Goal: Task Accomplishment & Management: Manage account settings

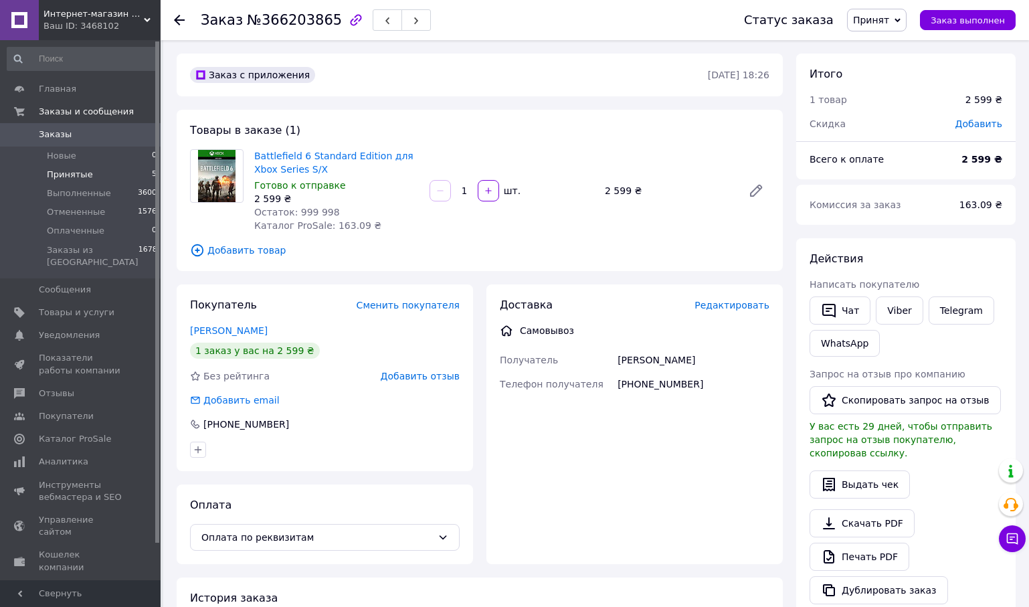
click at [100, 169] on li "Принятые 5" at bounding box center [82, 174] width 165 height 19
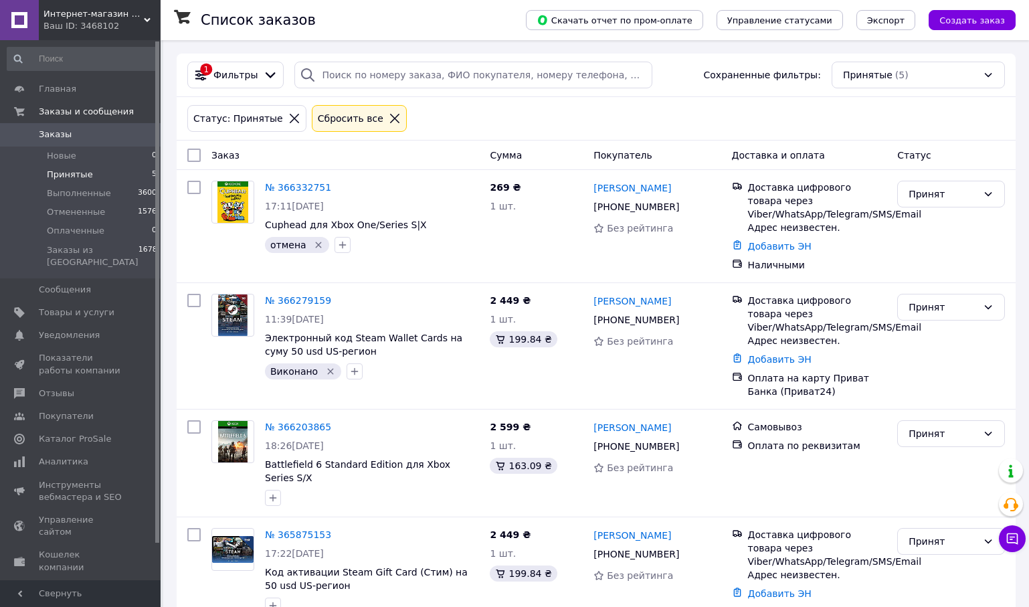
click at [66, 136] on span "Заказы" at bounding box center [55, 134] width 33 height 12
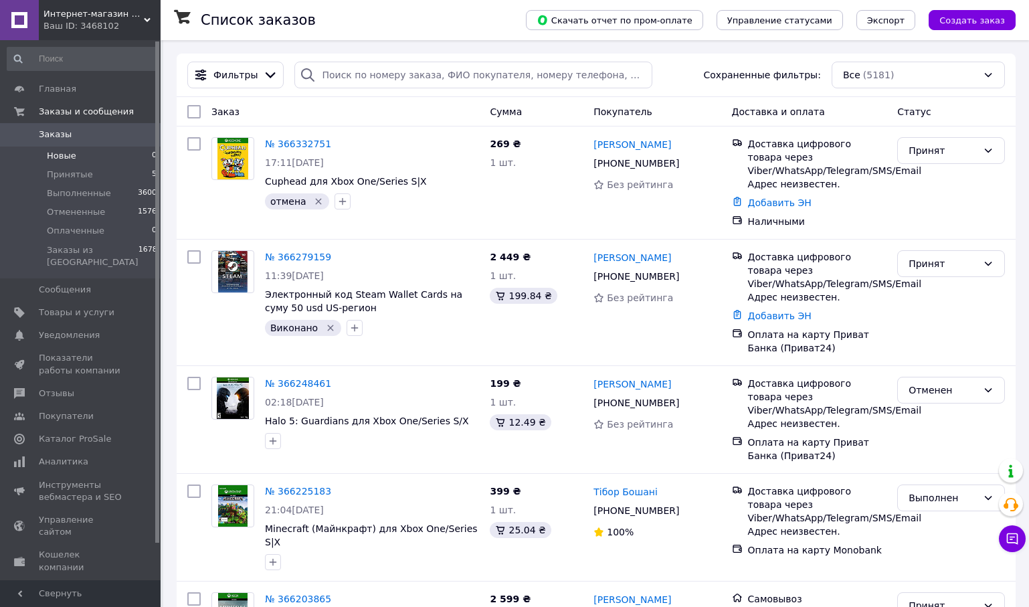
click at [92, 154] on li "Новые 0" at bounding box center [82, 156] width 165 height 19
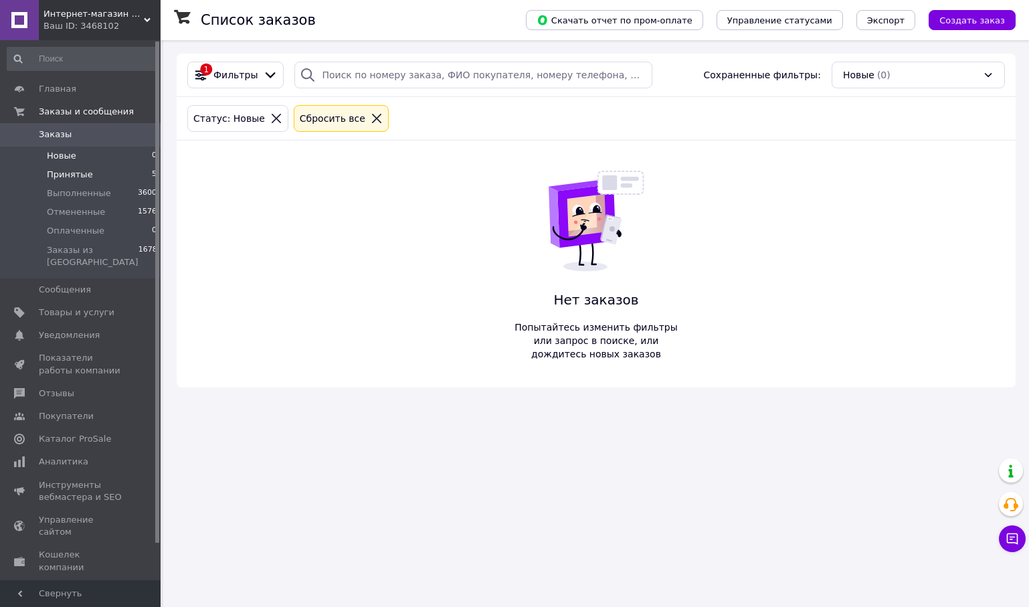
click at [100, 174] on li "Принятые 5" at bounding box center [82, 174] width 165 height 19
